Goal: Task Accomplishment & Management: Use online tool/utility

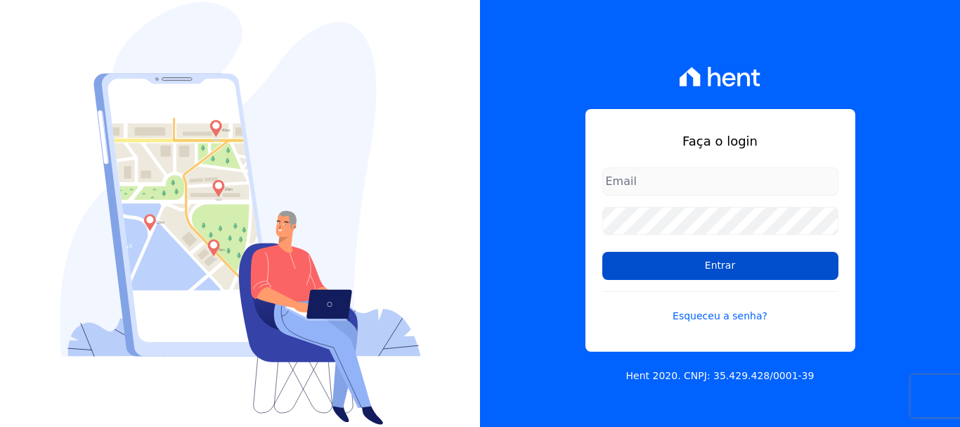
type input "[EMAIL_ADDRESS][DOMAIN_NAME]"
drag, startPoint x: 730, startPoint y: 273, endPoint x: 724, endPoint y: 267, distance: 8.5
click at [729, 273] on input "Entrar" at bounding box center [720, 266] width 236 height 28
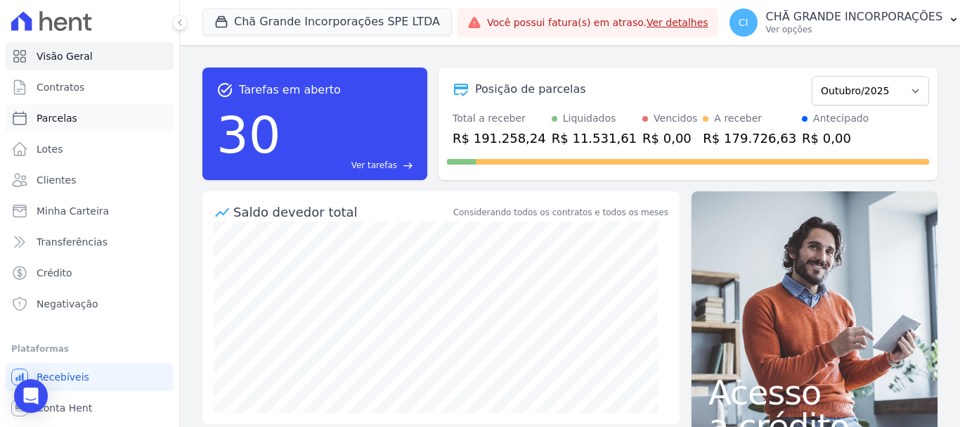
click at [71, 117] on span "Parcelas" at bounding box center [57, 118] width 41 height 14
select select
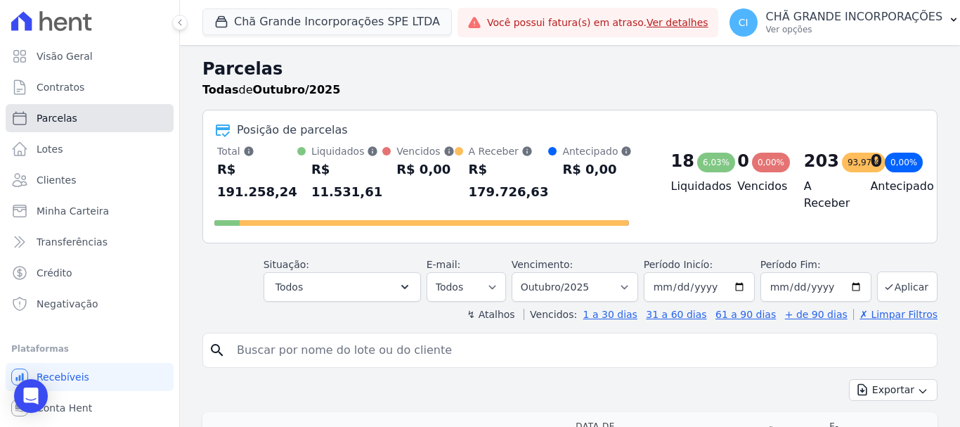
click at [67, 121] on span "Parcelas" at bounding box center [57, 118] width 41 height 14
click at [276, 336] on input "search" at bounding box center [579, 350] width 703 height 28
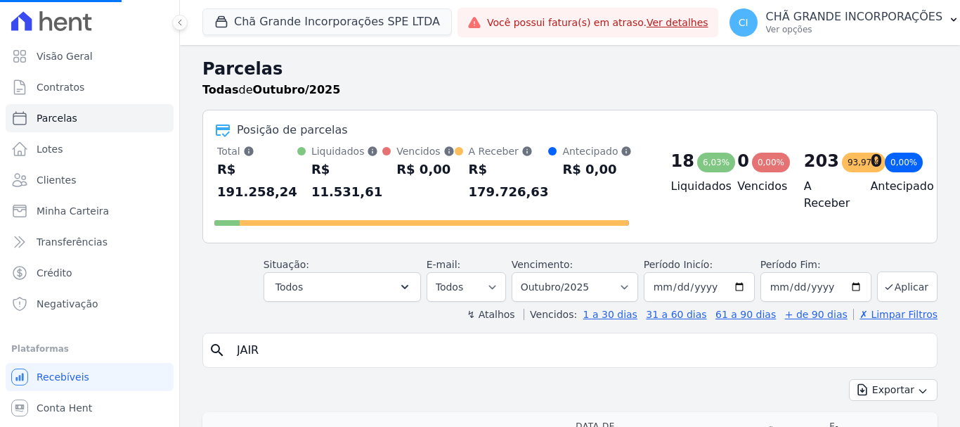
type input "JAIR N"
select select
click at [275, 342] on input "search" at bounding box center [579, 350] width 703 height 28
type input "JAIR NOBERTO"
select select
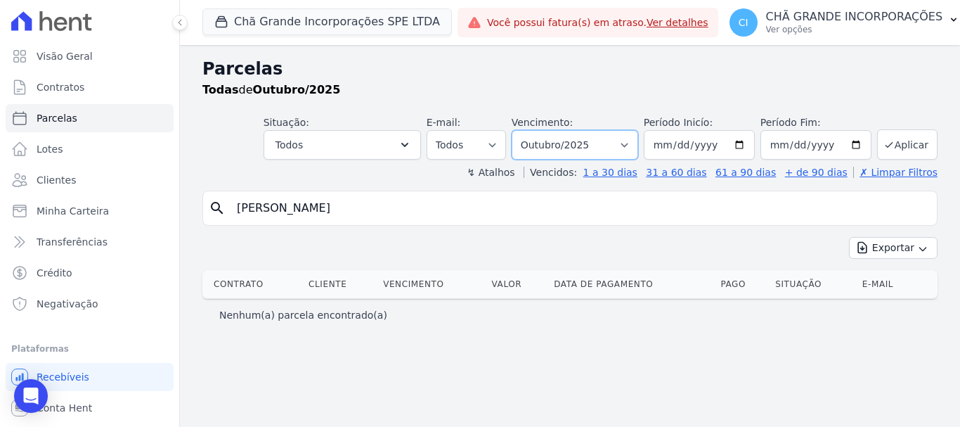
click at [636, 144] on select "Filtrar por período ──────── Todos os meses Outubro/2019 Novembro/2019 Dezembro…" at bounding box center [575, 145] width 127 height 30
select select "09/2025"
click at [531, 130] on select "Filtrar por período ──────── Todos os meses Outubro/2019 Novembro/2019 Dezembro…" at bounding box center [575, 145] width 127 height 30
select select
click at [268, 22] on button "Chã Grande Incorporações SPE LTDA" at bounding box center [326, 21] width 249 height 27
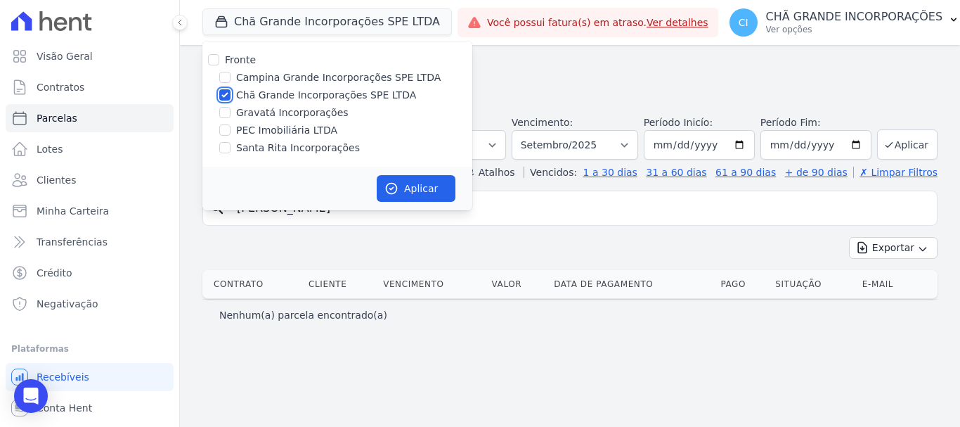
click at [222, 97] on input "Chã Grande Incorporações SPE LTDA" at bounding box center [224, 94] width 11 height 11
checkbox input "false"
click at [226, 148] on input "Santa Rita Incorporações" at bounding box center [224, 147] width 11 height 11
checkbox input "true"
click at [434, 184] on button "Aplicar" at bounding box center [416, 188] width 79 height 27
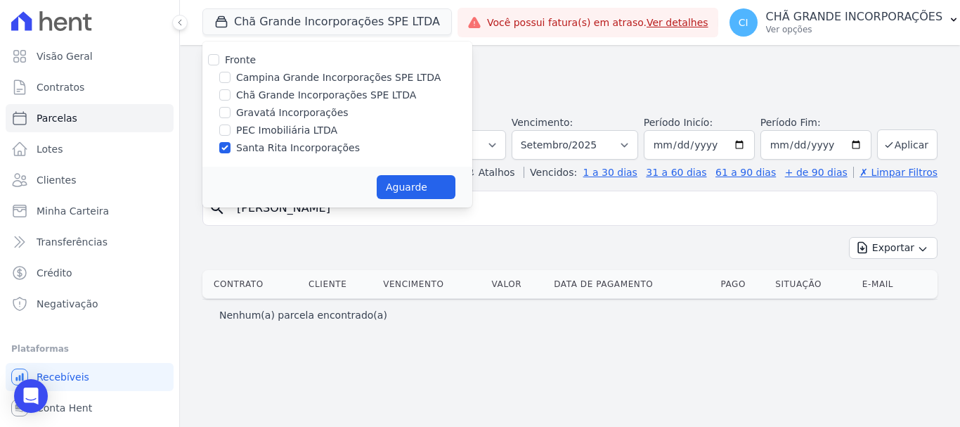
select select
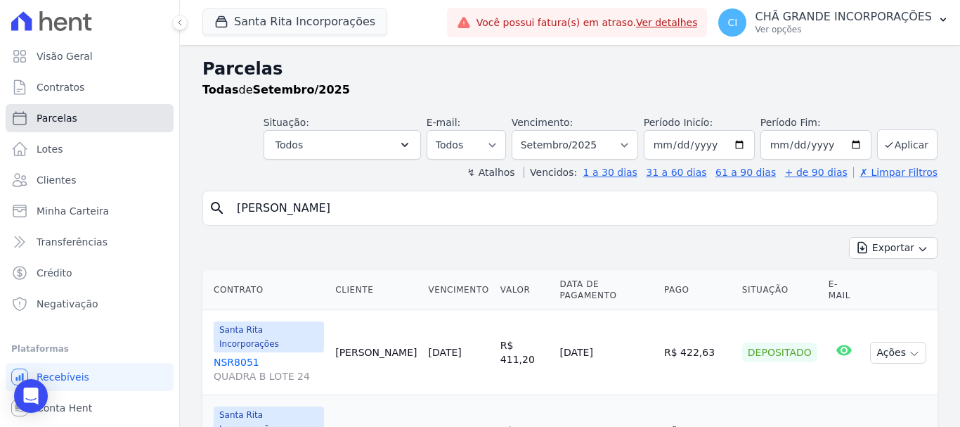
click at [56, 123] on span "Parcelas" at bounding box center [57, 118] width 41 height 14
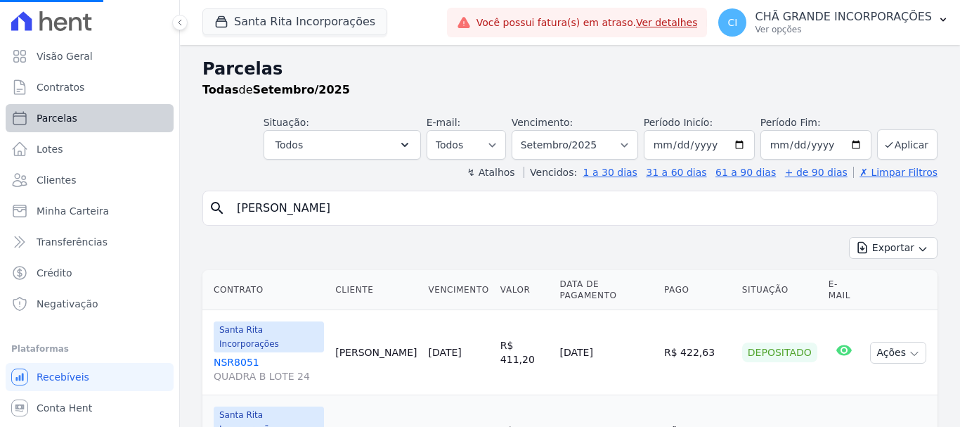
select select
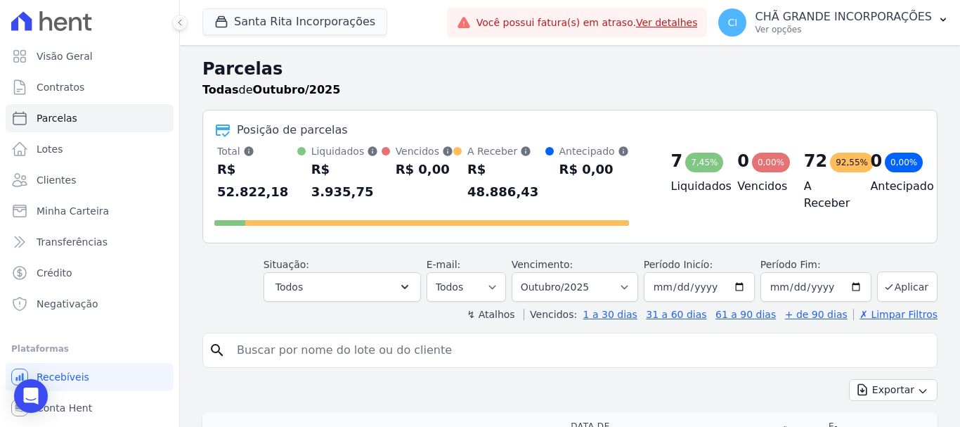
click at [254, 336] on input "search" at bounding box center [579, 350] width 703 height 28
type input "jair noberto"
select select
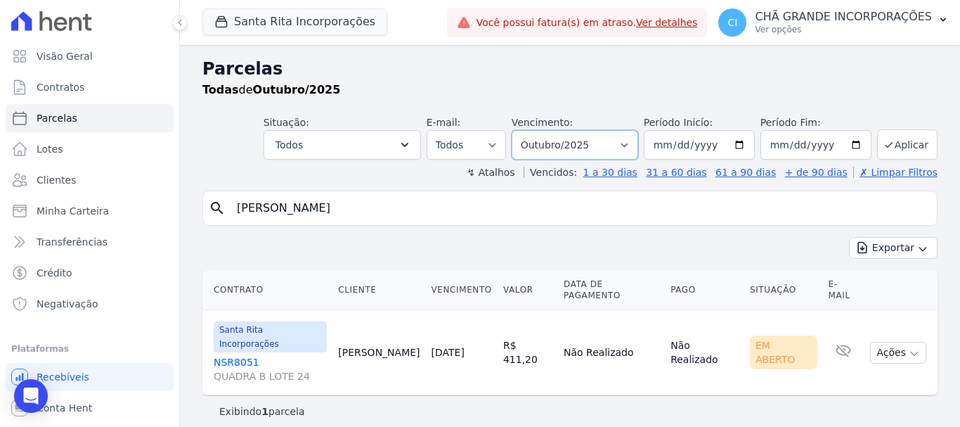
click at [637, 144] on select "Filtrar por período ──────── Todos os meses Novembro/2020 Dezembro/2020 Janeiro…" at bounding box center [575, 145] width 127 height 30
select select "09/2025"
click at [531, 130] on select "Filtrar por período ──────── Todos os meses Novembro/2020 Dezembro/2020 Janeiro…" at bounding box center [575, 145] width 127 height 30
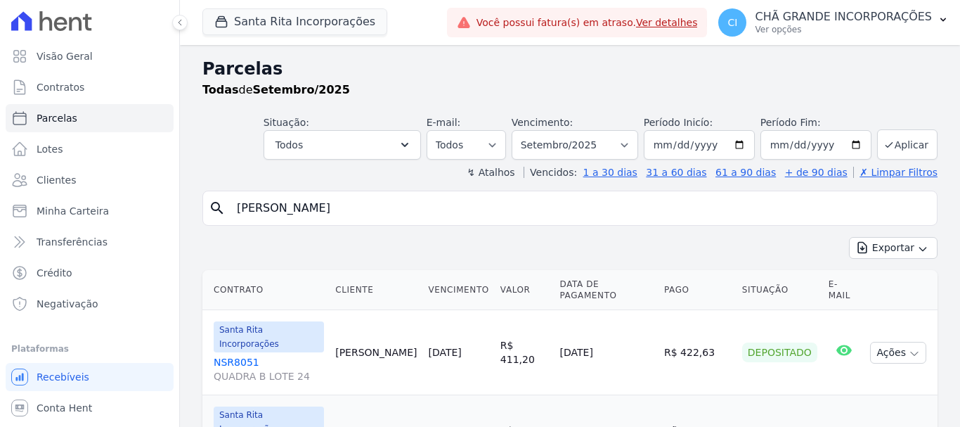
select select
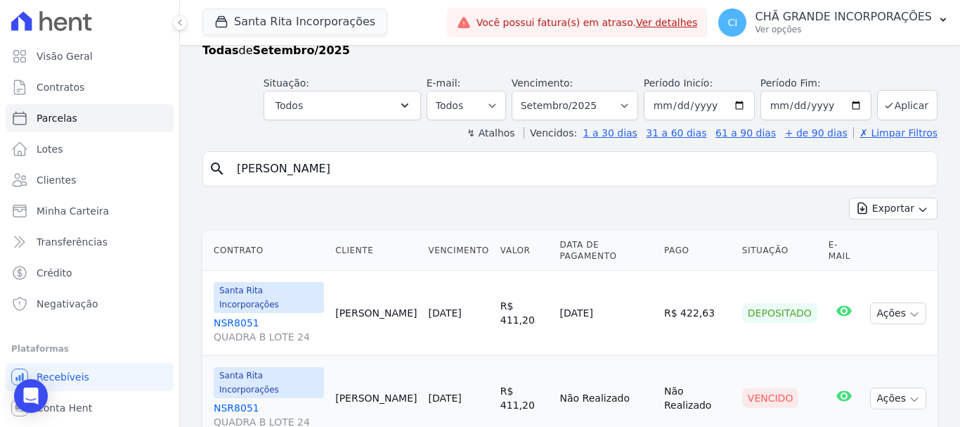
scroll to position [57, 0]
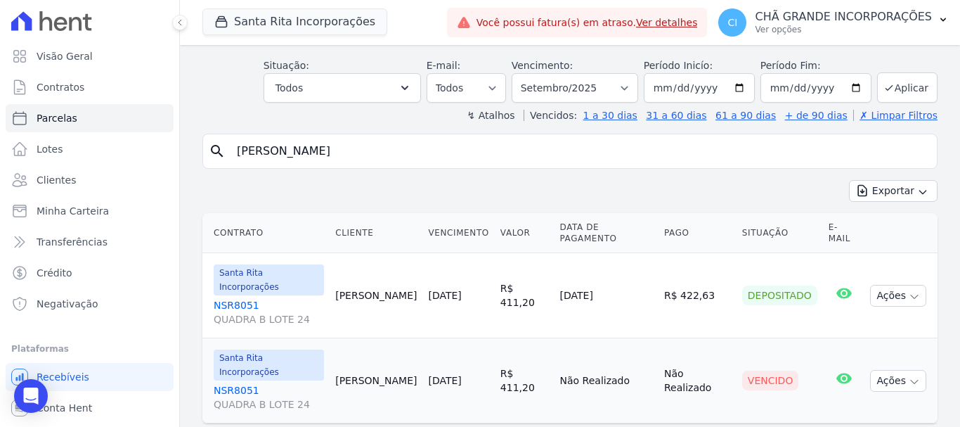
click at [231, 383] on link "NSR8051 QUADRA B LOTE 24" at bounding box center [269, 397] width 110 height 28
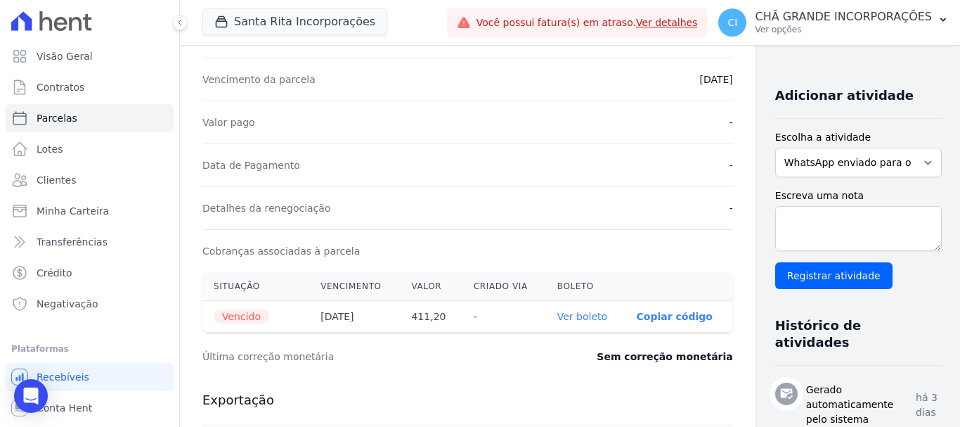
scroll to position [281, 0]
click at [557, 320] on link "Ver boleto" at bounding box center [582, 315] width 50 height 11
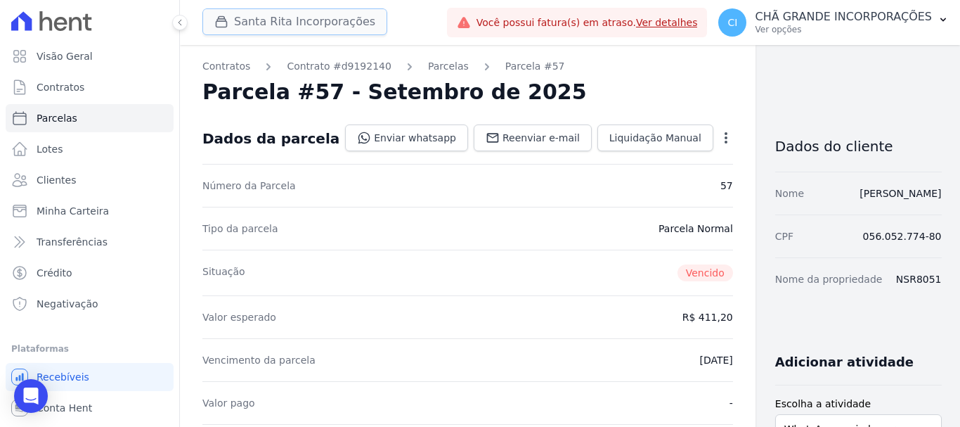
click at [263, 26] on button "Santa Rita Incorporações" at bounding box center [294, 21] width 185 height 27
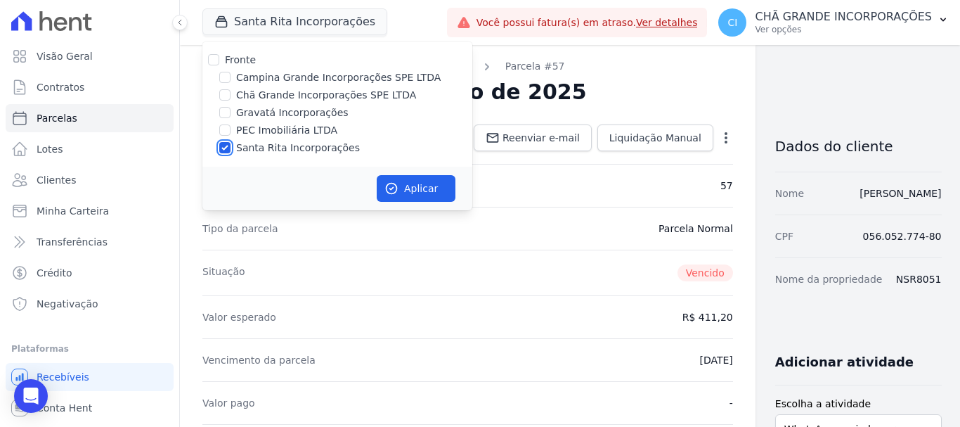
click at [223, 148] on input "Santa Rita Incorporações" at bounding box center [224, 147] width 11 height 11
checkbox input "false"
click at [223, 91] on input "Chã Grande Incorporações SPE LTDA" at bounding box center [224, 94] width 11 height 11
click at [223, 92] on input "Chã Grande Incorporações SPE LTDA" at bounding box center [224, 94] width 11 height 11
click at [230, 95] on input "Chã Grande Incorporações SPE LTDA" at bounding box center [224, 94] width 11 height 11
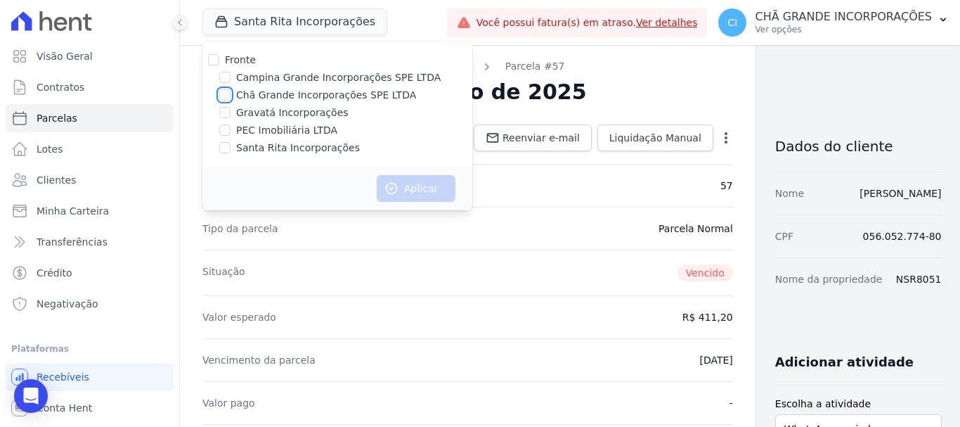
checkbox input "true"
click at [403, 183] on button "Aplicar" at bounding box center [416, 188] width 79 height 27
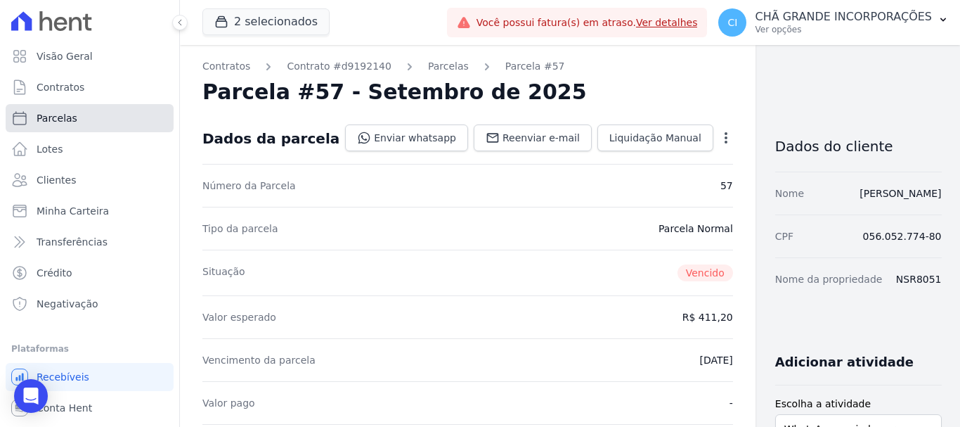
click at [59, 118] on span "Parcelas" at bounding box center [57, 118] width 41 height 14
select select
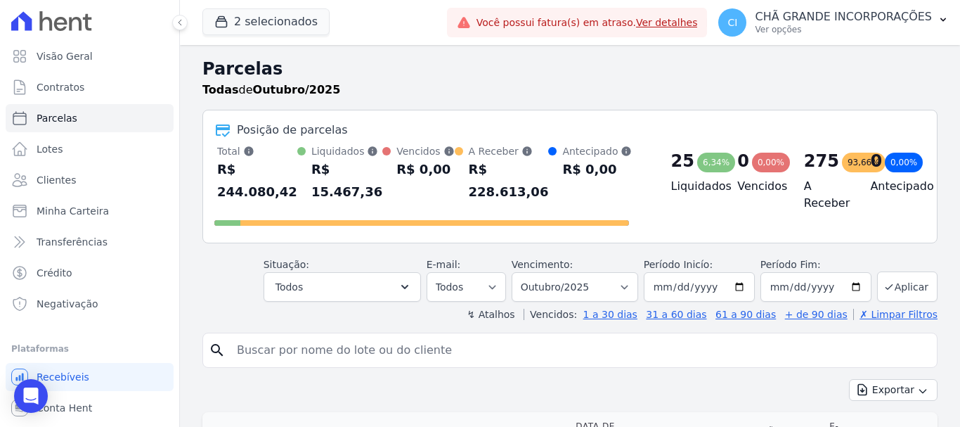
drag, startPoint x: 247, startPoint y: 349, endPoint x: 242, endPoint y: 306, distance: 43.9
click at [245, 350] on input "search" at bounding box center [579, 350] width 703 height 28
type input "[PERSON_NAME]"
select select
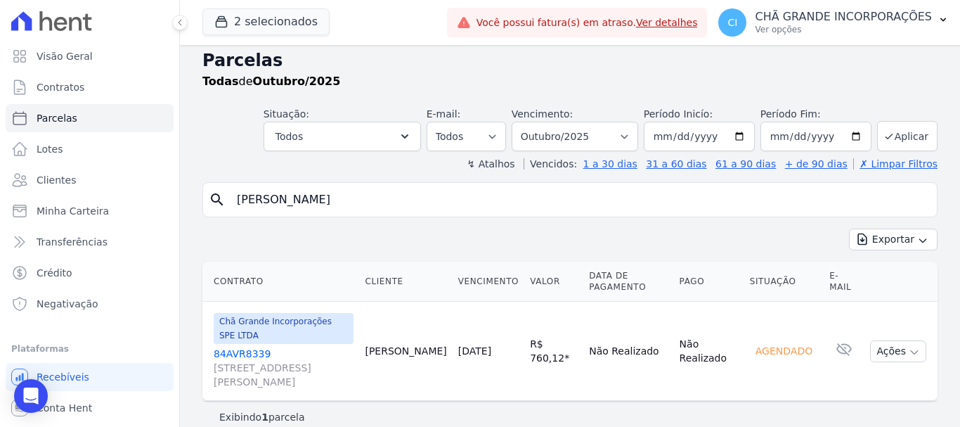
scroll to position [11, 0]
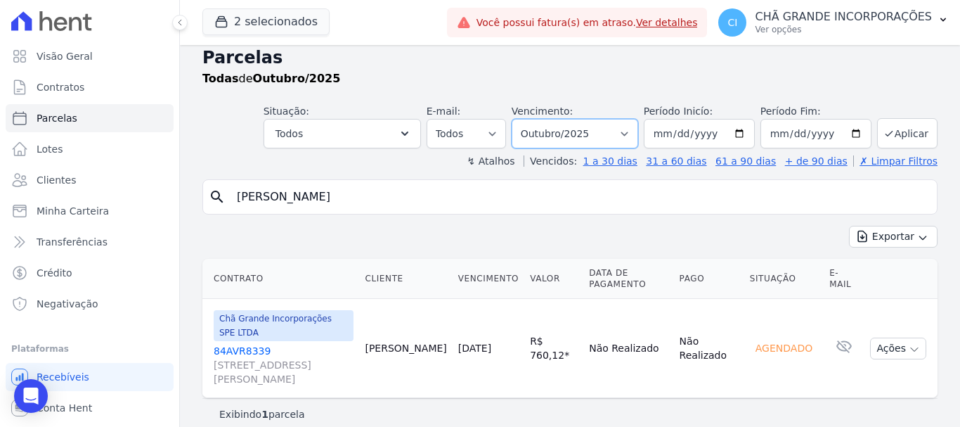
click at [627, 131] on select "Filtrar por período ──────── Todos os meses Outubro/2019 Novembro/2019 Dezembro…" at bounding box center [575, 134] width 127 height 30
select select "08/2025"
click at [521, 119] on select "Filtrar por período ──────── Todos os meses Outubro/2019 Novembro/2019 Dezembro…" at bounding box center [575, 134] width 127 height 30
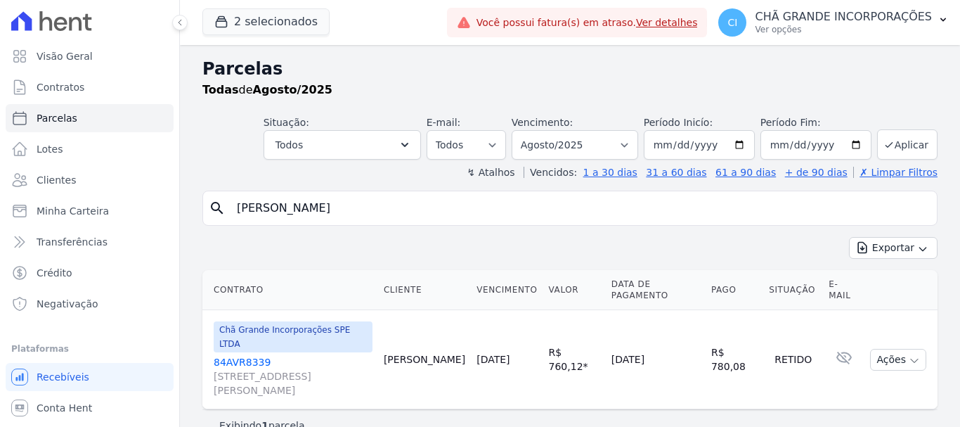
select select
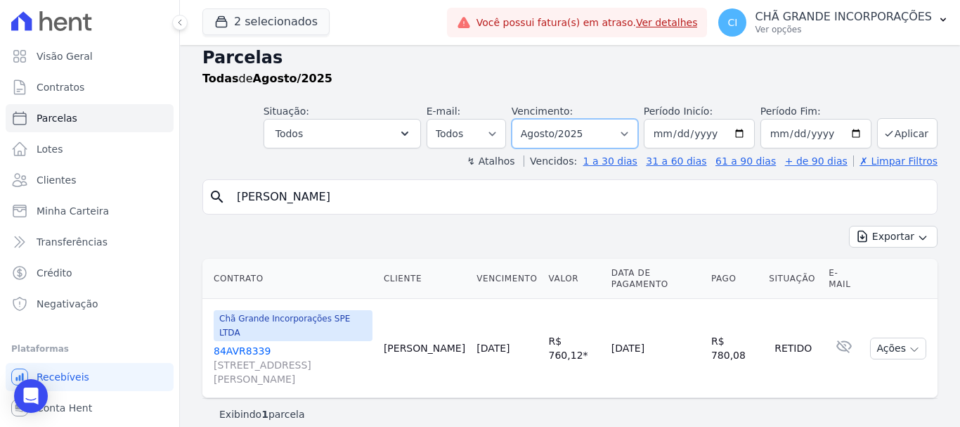
click at [629, 133] on select "Filtrar por período ──────── Todos os meses Outubro/2019 Novembro/2019 Dezembro…" at bounding box center [575, 134] width 127 height 30
click at [521, 119] on select "Filtrar por período ──────── Todos os meses Outubro/2019 Novembro/2019 Dezembro…" at bounding box center [575, 134] width 127 height 30
click at [629, 136] on select "Filtrar por período ──────── Todos os meses Outubro/2019 Novembro/2019 Dezembro…" at bounding box center [575, 134] width 127 height 30
select select "09/2025"
click at [521, 119] on select "Filtrar por período ──────── Todos os meses Outubro/2019 Novembro/2019 Dezembro…" at bounding box center [575, 134] width 127 height 30
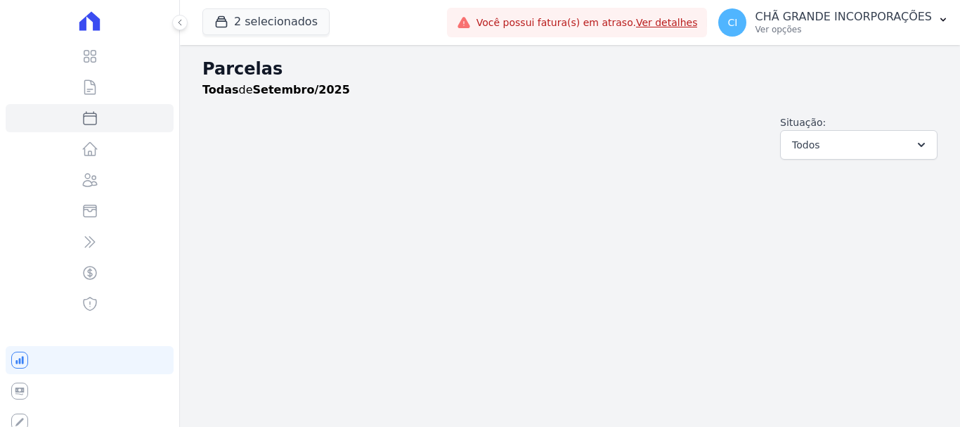
select select
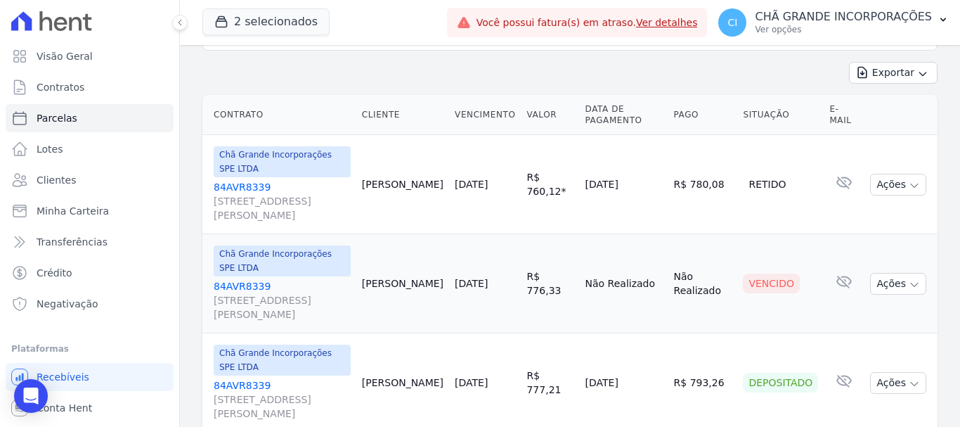
scroll to position [266, 0]
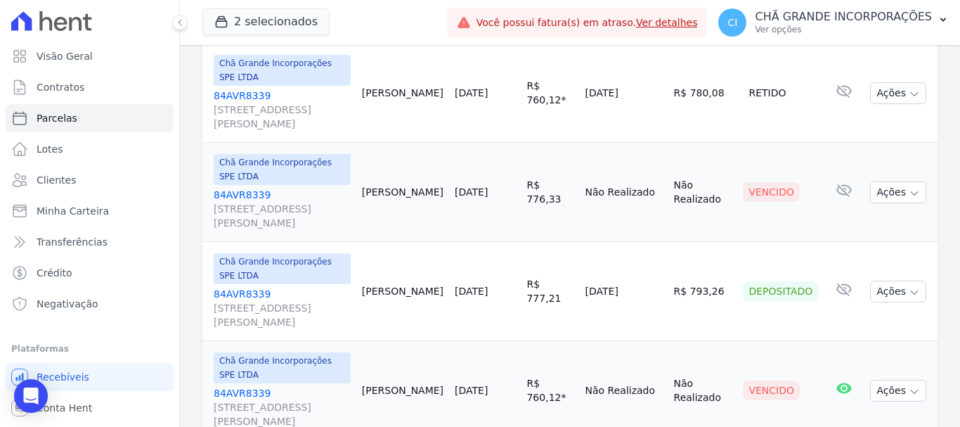
click at [242, 188] on link "84AVR8339 [STREET_ADDRESS][PERSON_NAME]" at bounding box center [282, 209] width 137 height 42
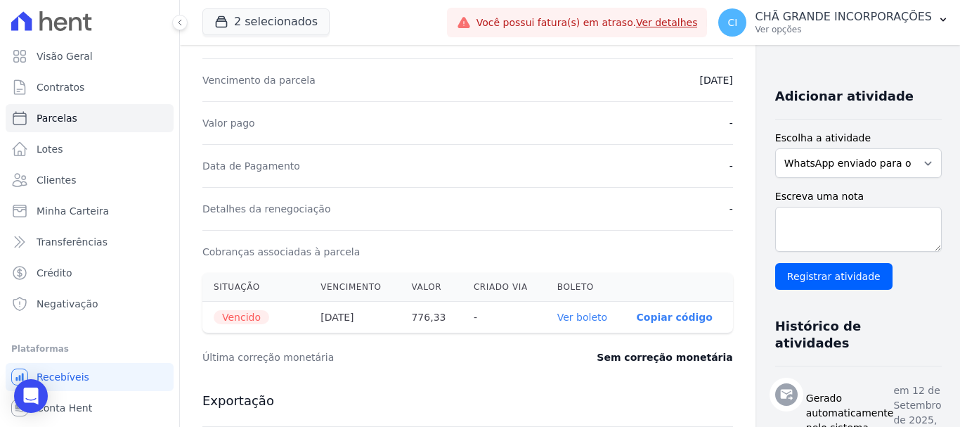
scroll to position [351, 0]
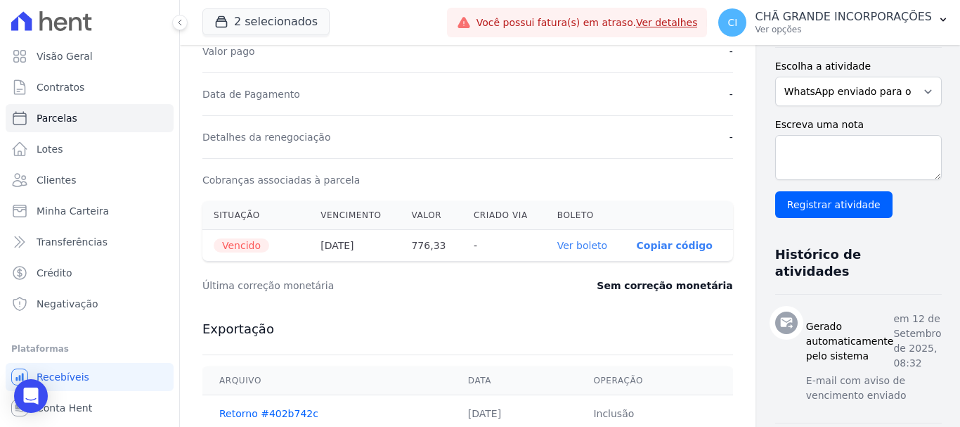
click at [557, 241] on link "Ver boleto" at bounding box center [582, 245] width 50 height 11
drag, startPoint x: 547, startPoint y: 241, endPoint x: 382, endPoint y: 59, distance: 246.3
click at [382, 59] on div "Valor pago -" at bounding box center [467, 51] width 531 height 43
select select
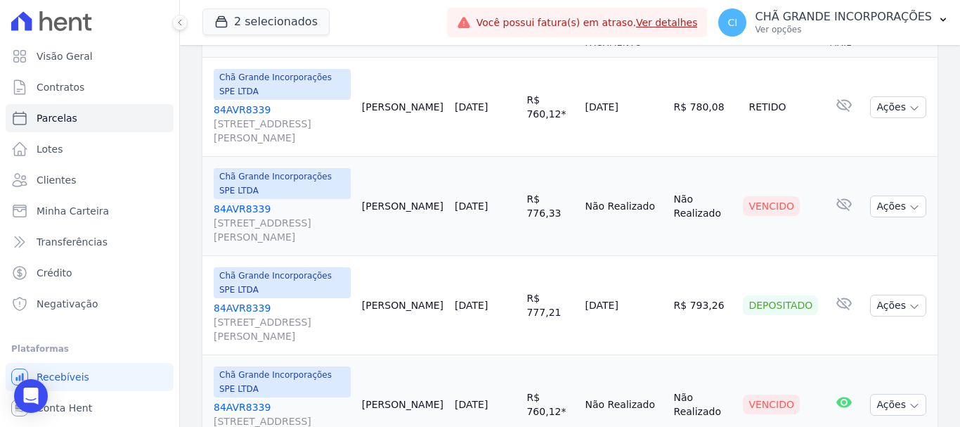
scroll to position [266, 0]
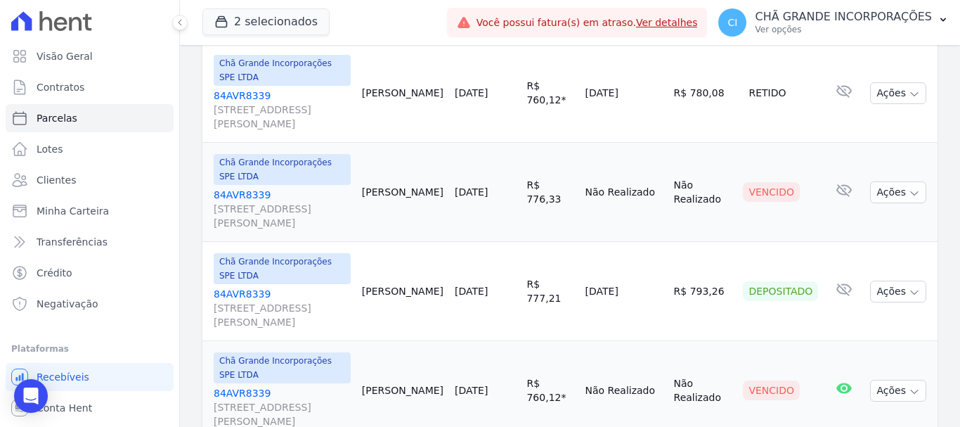
click at [245, 386] on link "84AVR8339 [STREET_ADDRESS][PERSON_NAME]" at bounding box center [282, 407] width 137 height 42
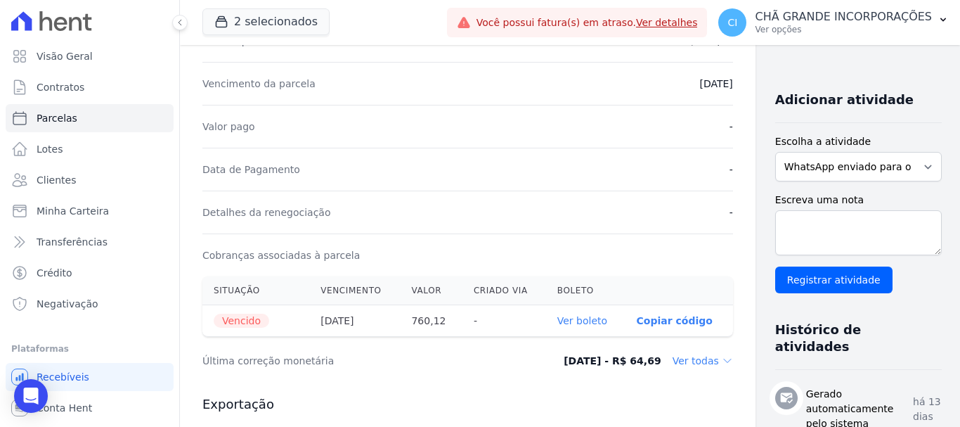
scroll to position [281, 0]
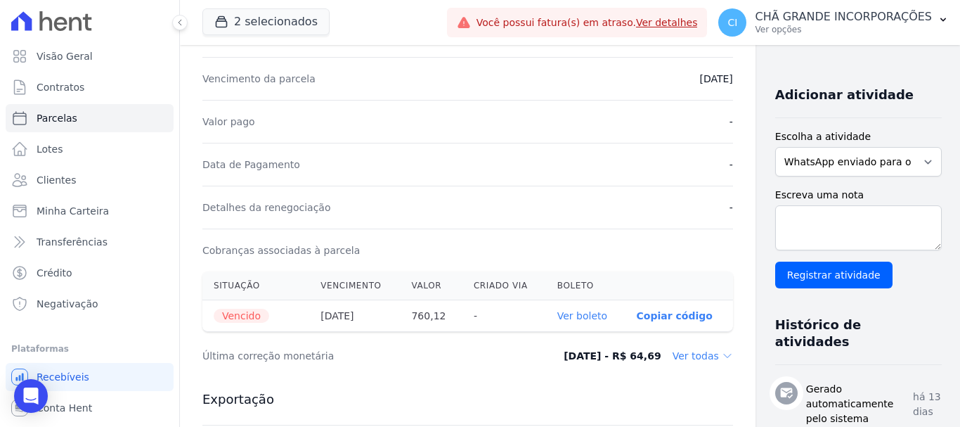
click at [557, 313] on link "Ver boleto" at bounding box center [582, 315] width 50 height 11
